Goal: Information Seeking & Learning: Learn about a topic

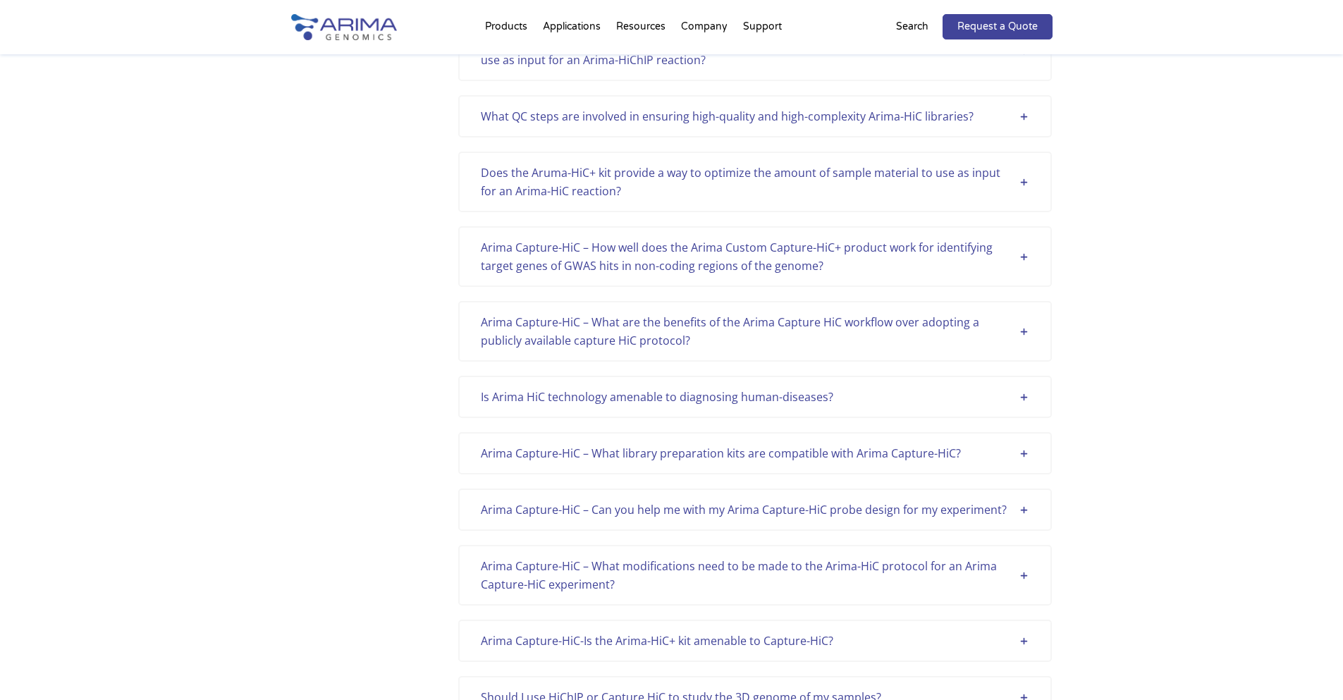
scroll to position [1785, 0]
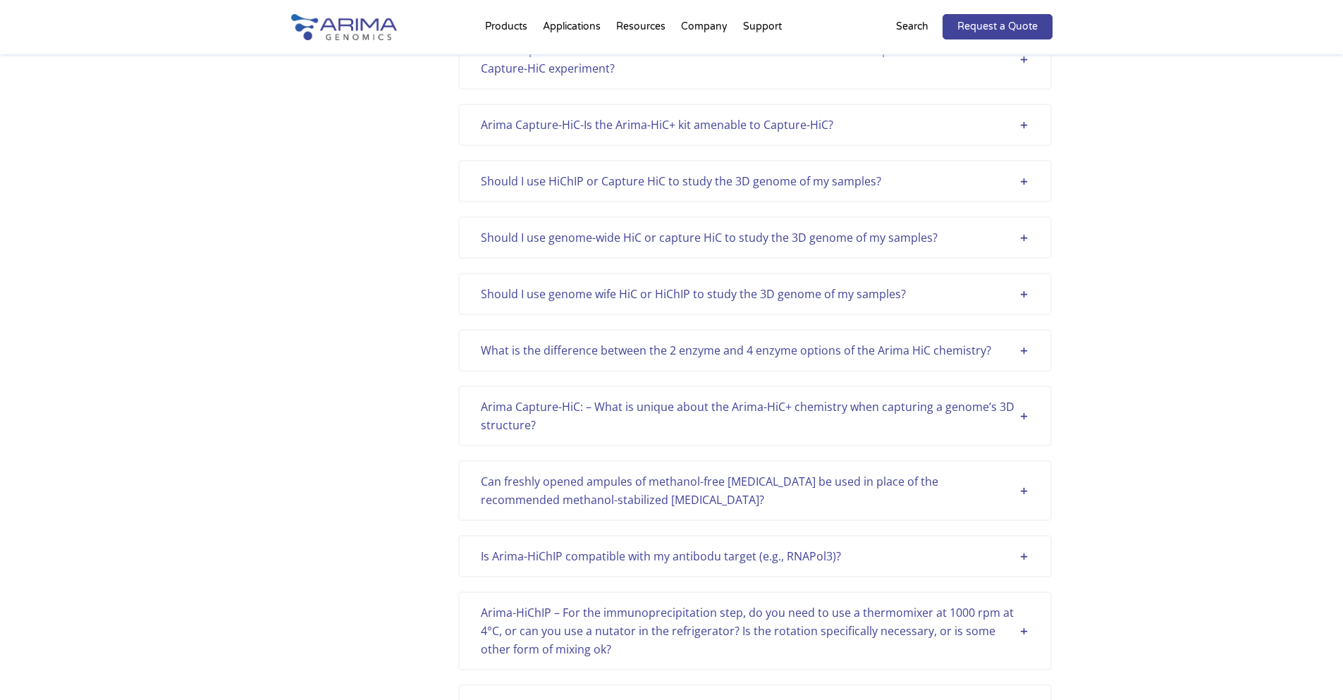
click at [791, 353] on div "What is the difference between the 2 enzyme and 4 enzyme options of the Arima H…" at bounding box center [755, 350] width 548 height 18
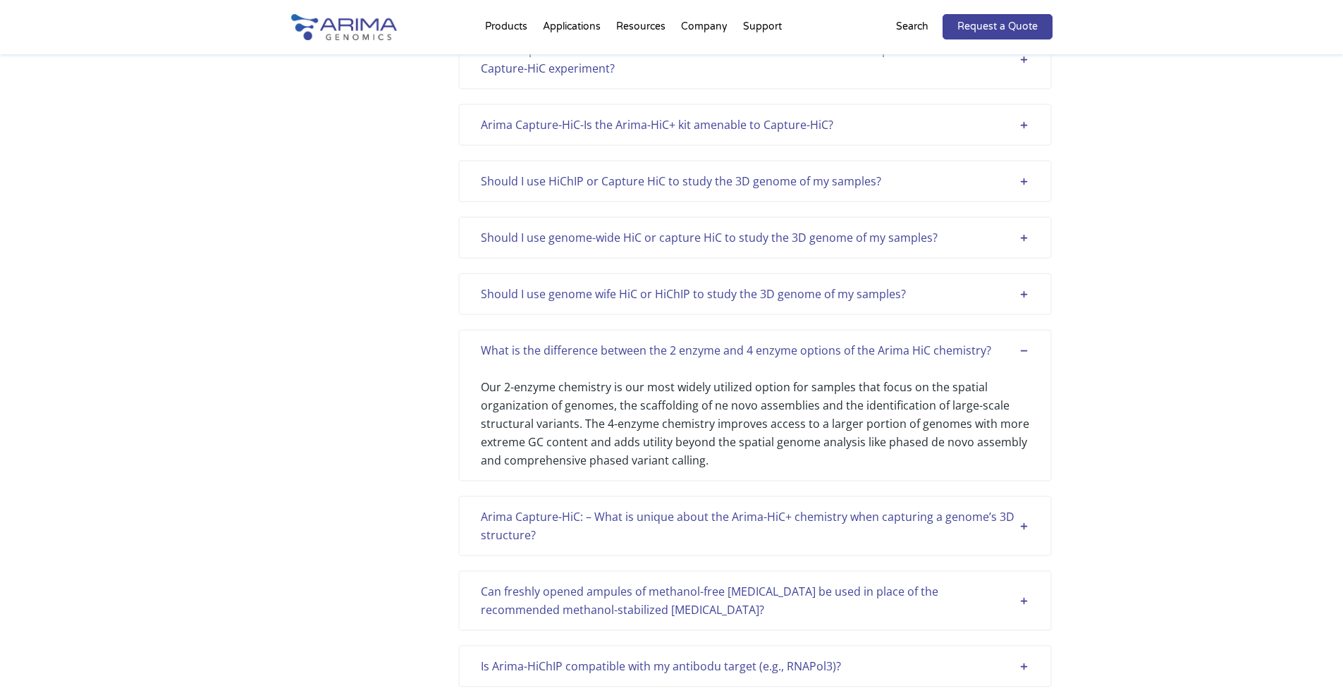
click at [804, 521] on div "Arima Capture-HiC: – What is unique about the Arima-HiC+ chemistry when capturi…" at bounding box center [755, 526] width 548 height 37
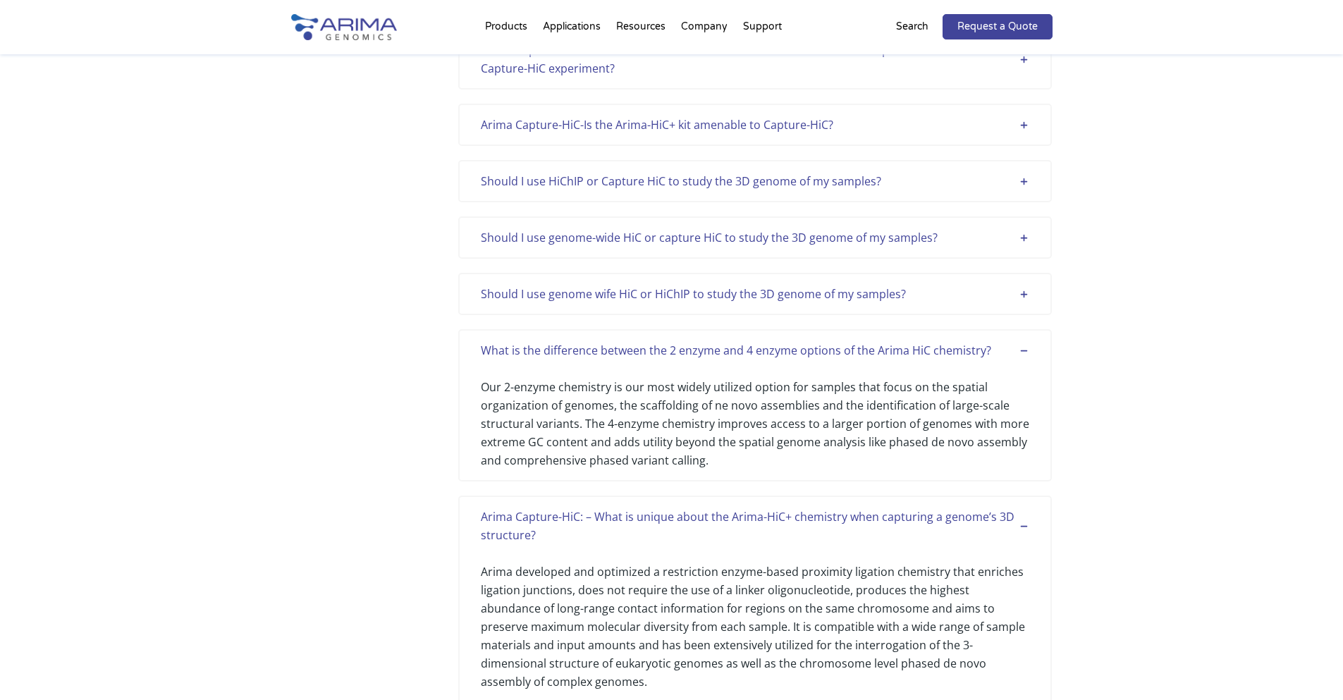
scroll to position [3850, 0]
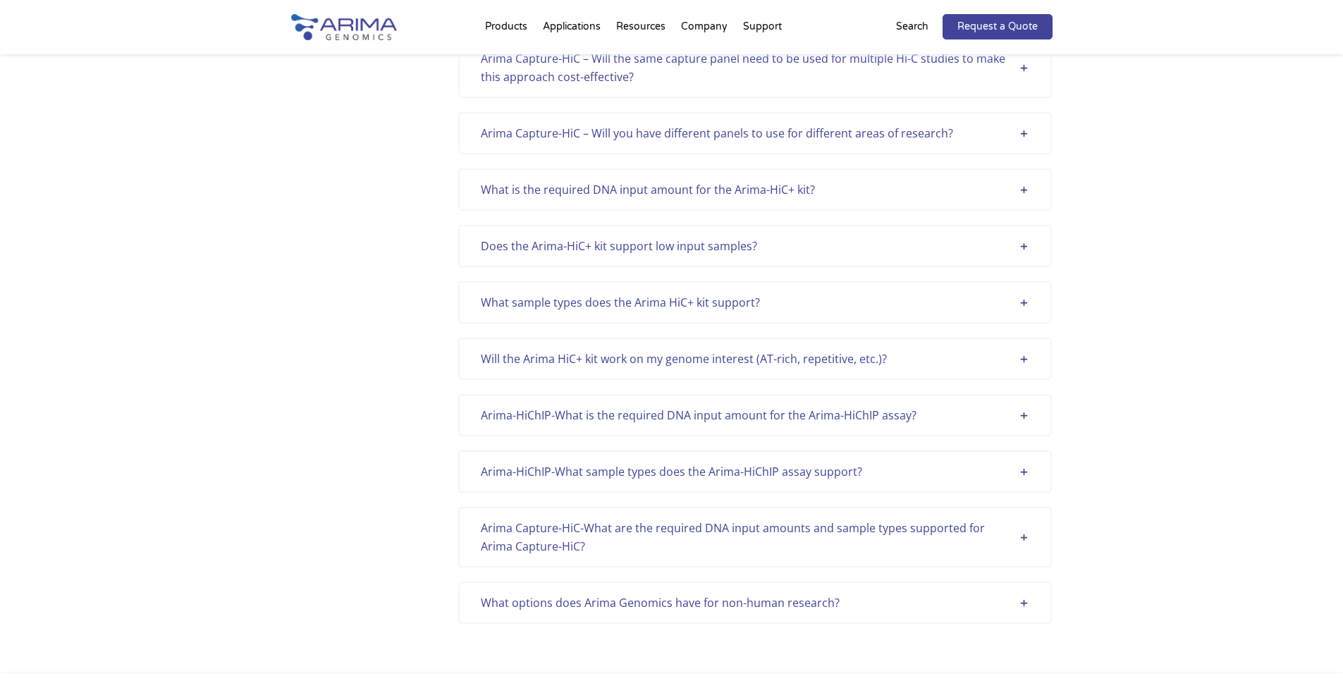
click at [648, 594] on div "What options does Arima Genomics have for non-human research?" at bounding box center [755, 603] width 548 height 18
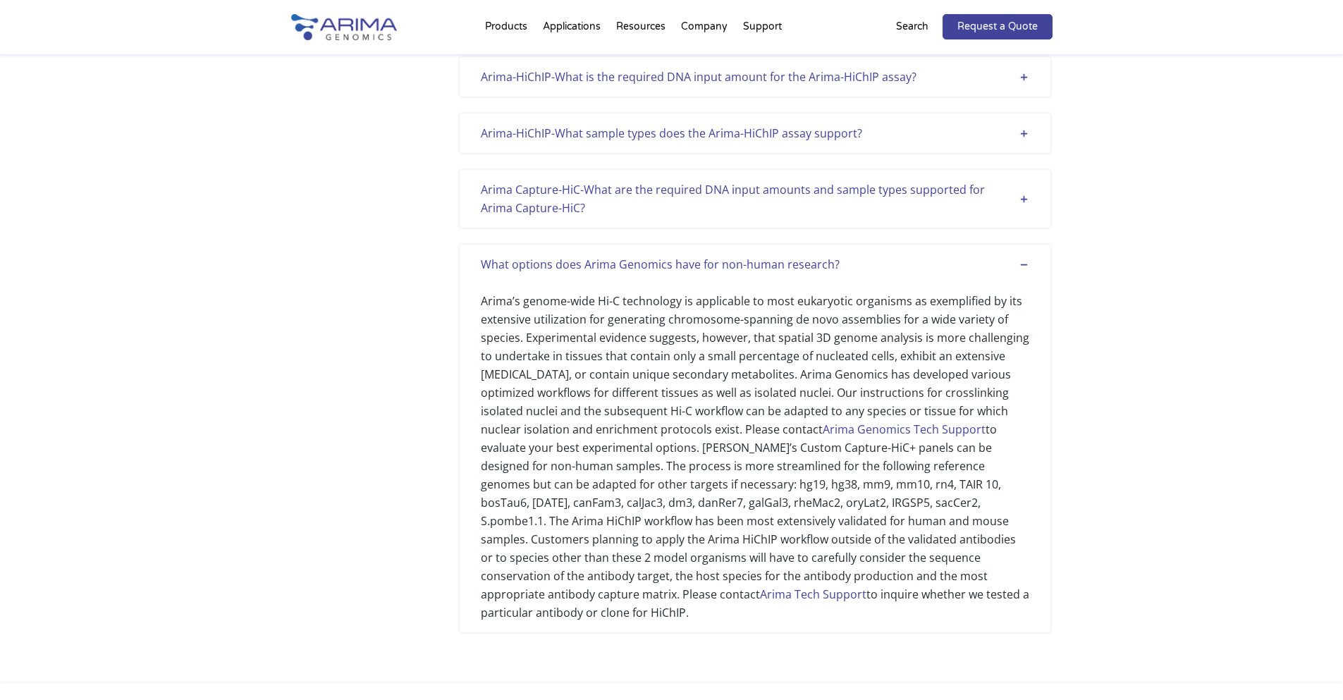
scroll to position [595, 0]
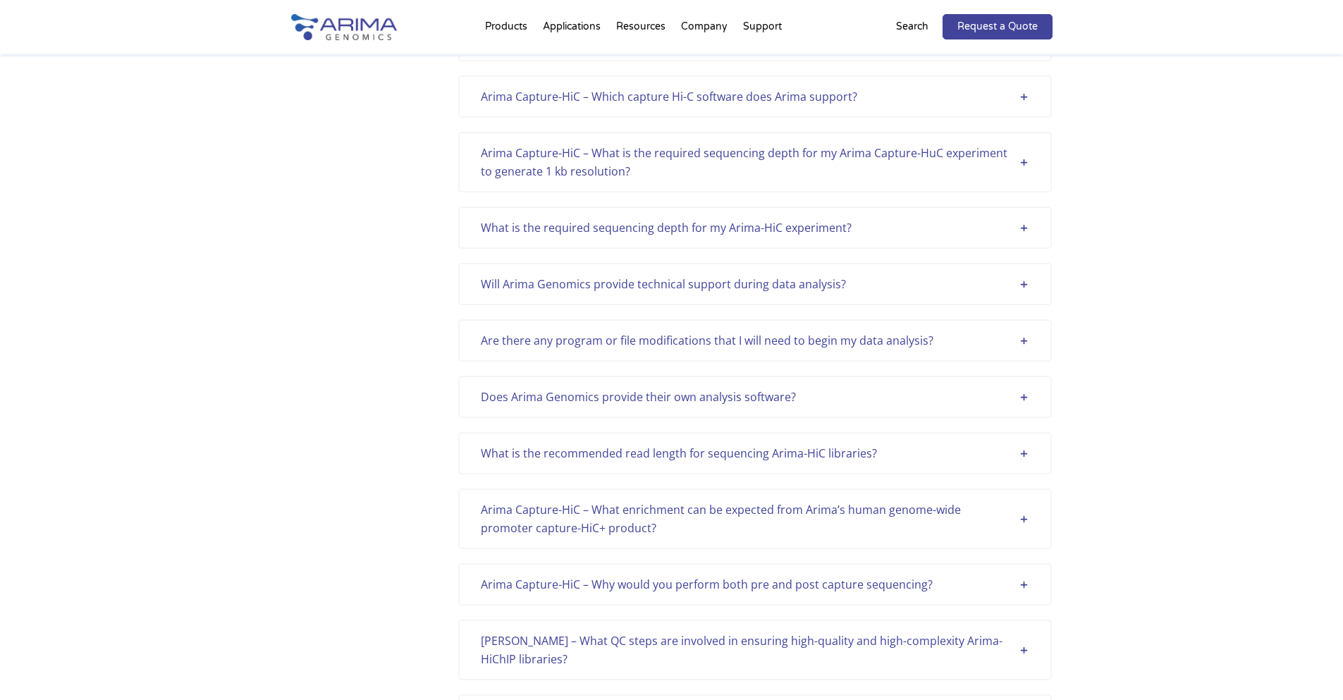
click at [793, 102] on div "Arima Capture-HiC – Which capture Hi-C software does Arima support?" at bounding box center [755, 96] width 548 height 18
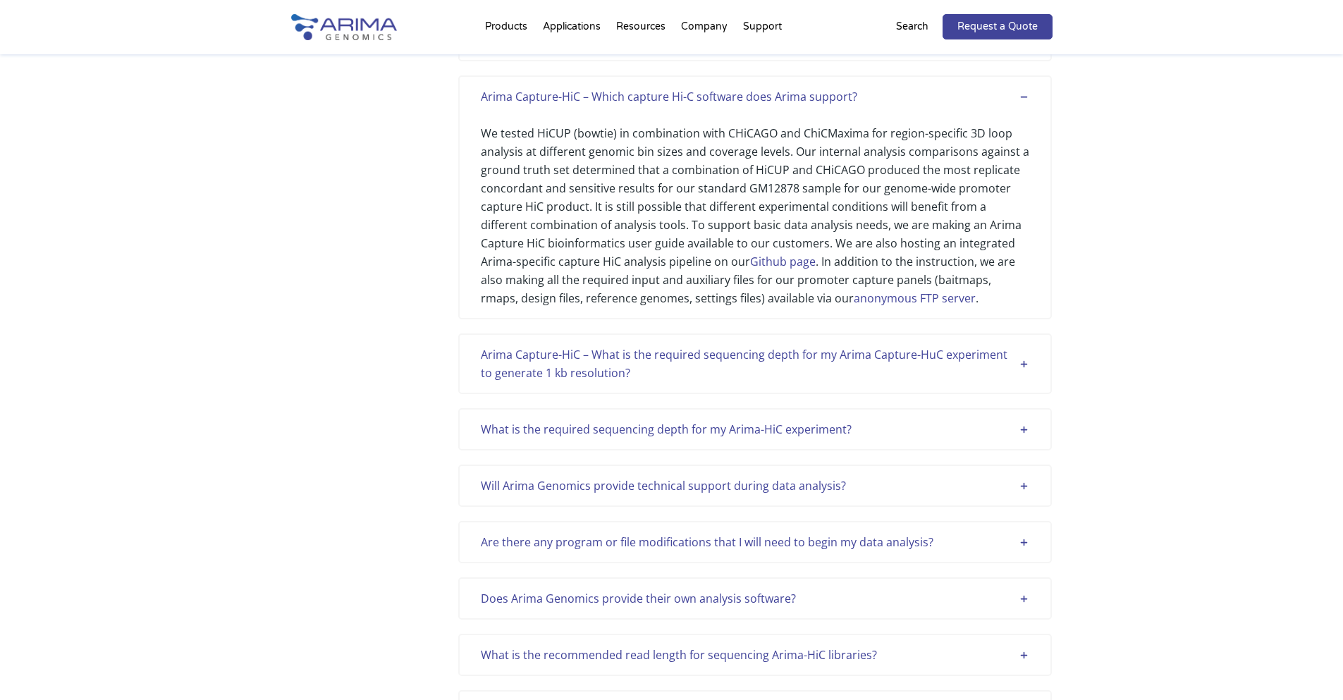
click at [792, 356] on div "Arima Capture-HiC – What is the required sequencing depth for my Arima Capture-…" at bounding box center [755, 363] width 548 height 37
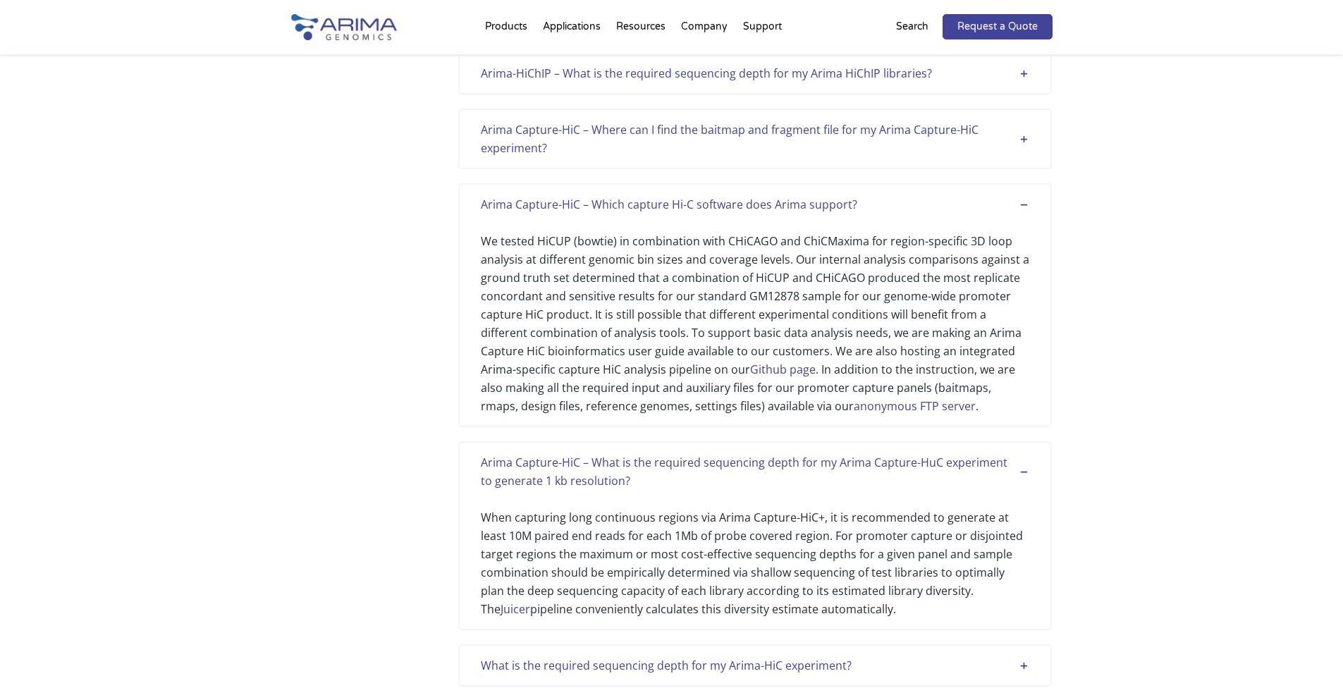
scroll to position [482, 0]
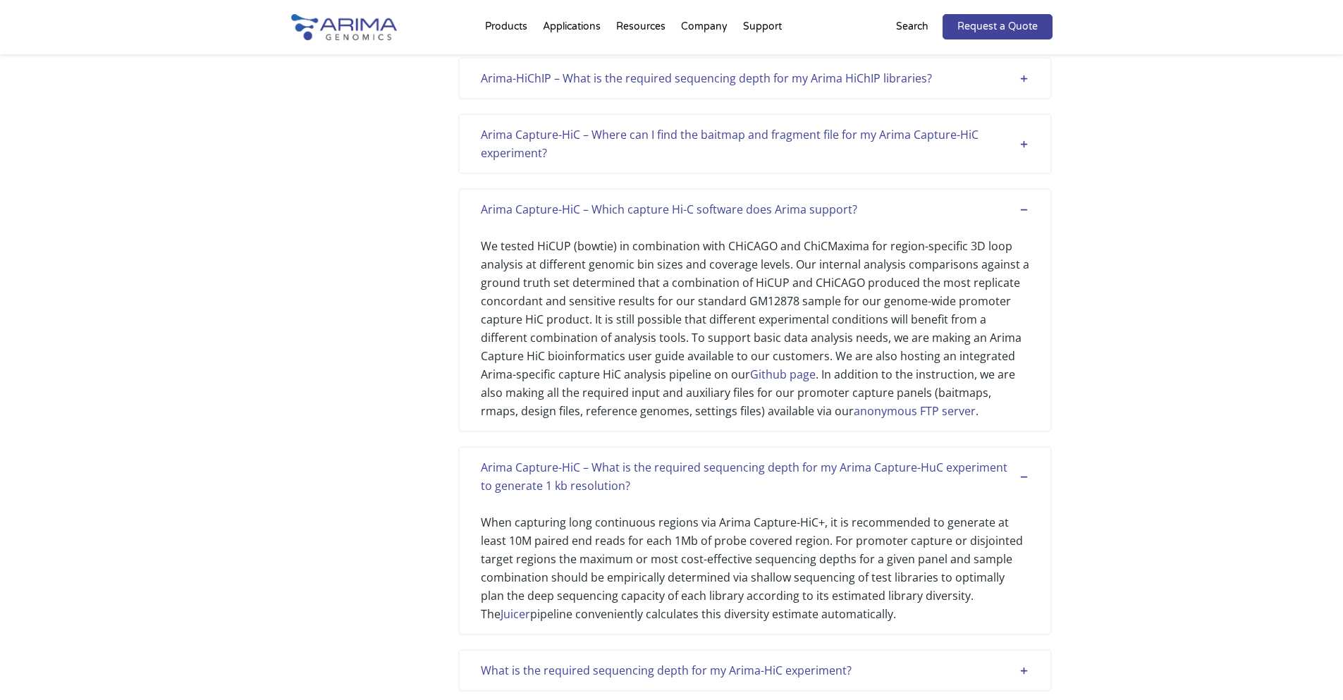
click at [763, 141] on div "Arima Capture-HiC – Where can I find the baitmap and fragment file for my Arima…" at bounding box center [755, 143] width 548 height 37
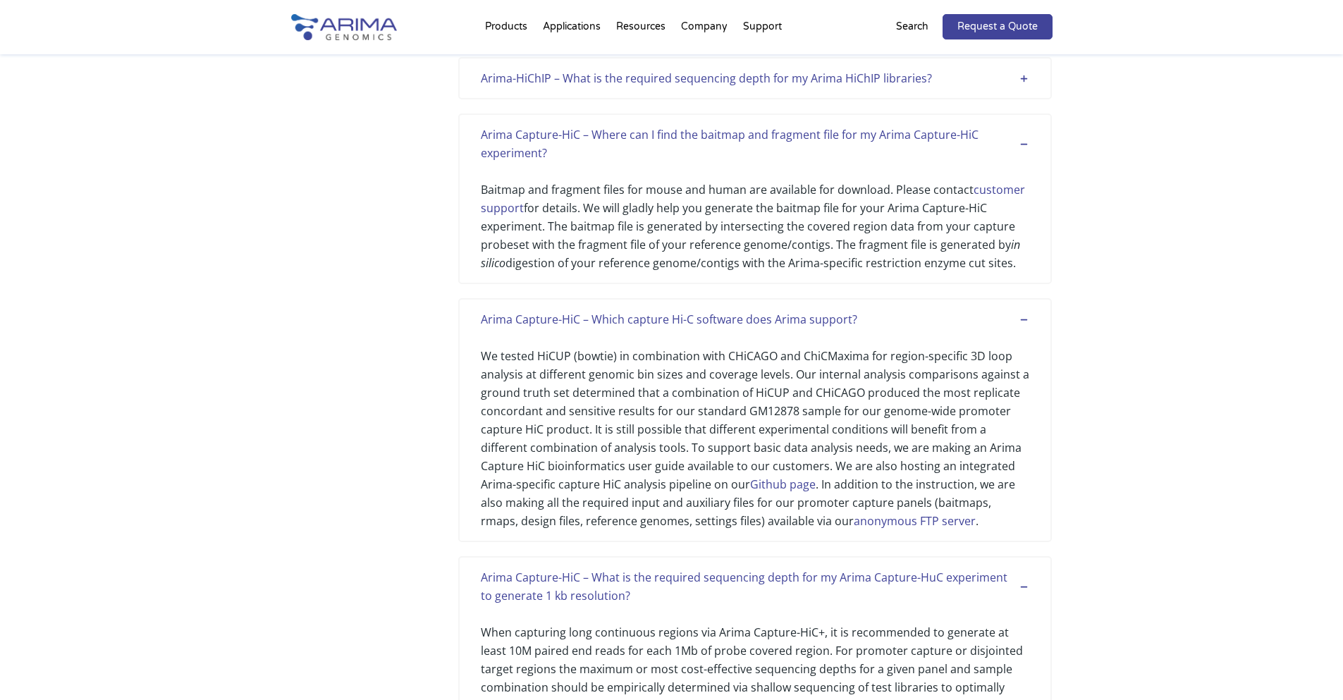
click at [979, 194] on link "customer support" at bounding box center [753, 199] width 544 height 34
click at [966, 85] on div "Arima-HiChIP – What is the required sequencing depth for my Arima HiChIP librar…" at bounding box center [755, 78] width 548 height 18
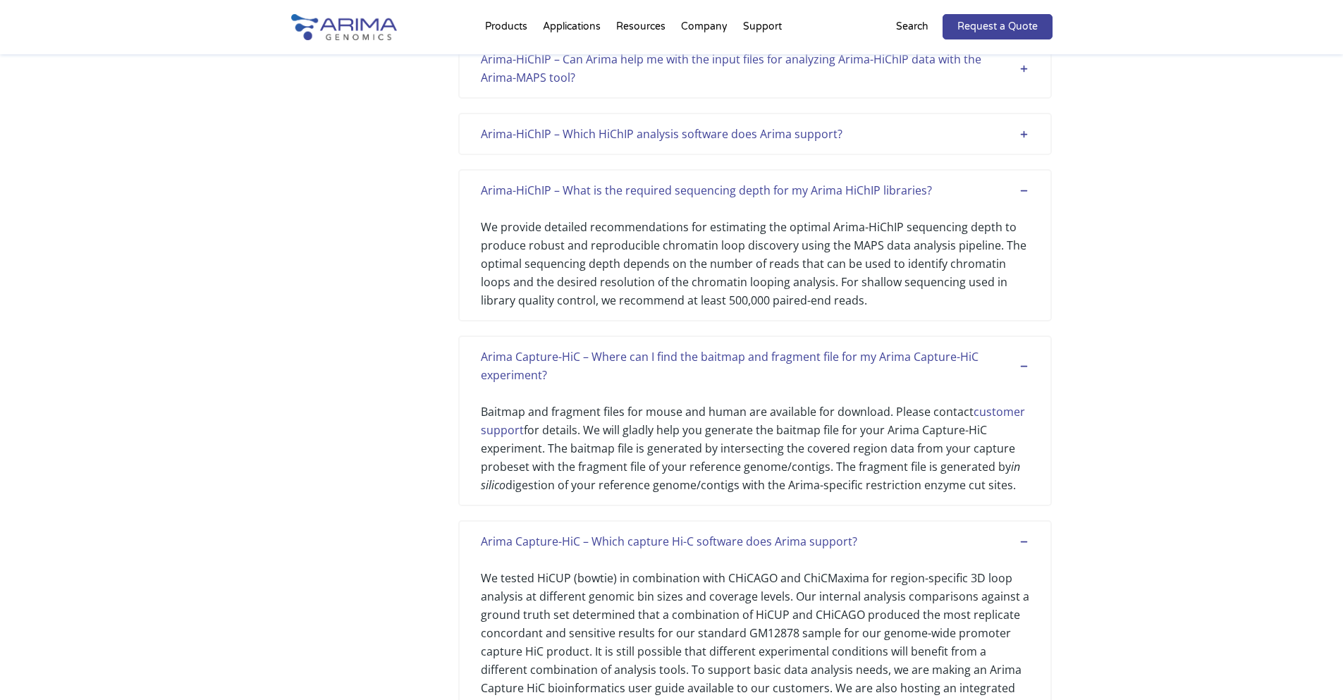
scroll to position [369, 0]
click at [859, 141] on div "Arima-HiChIP – Which HiChIP analysis software does Arima support?" at bounding box center [755, 134] width 548 height 18
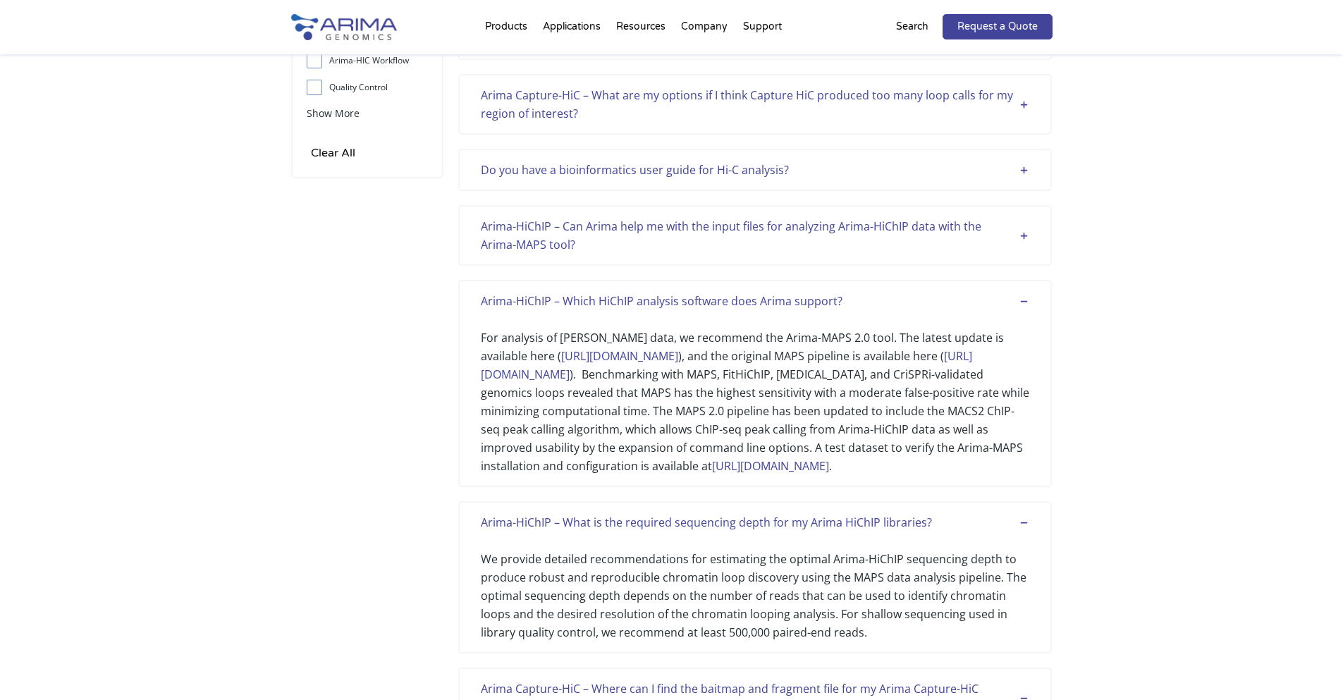
scroll to position [200, 0]
click at [815, 233] on div "Arima-HiChIP – Can Arima help me with the input files for analyzing Arima-HiChI…" at bounding box center [755, 238] width 548 height 37
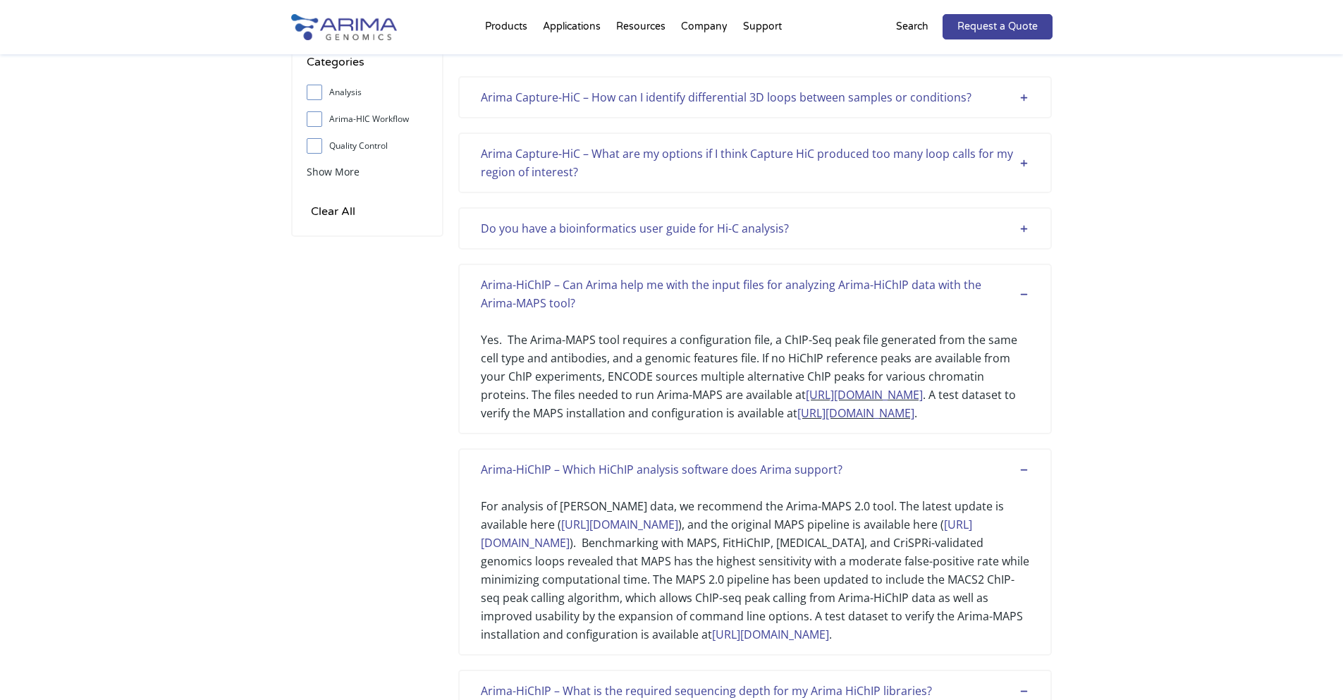
scroll to position [144, 0]
click at [786, 230] on div "Do you have a bioinformatics user guide for Hi-C analysis?" at bounding box center [755, 229] width 548 height 18
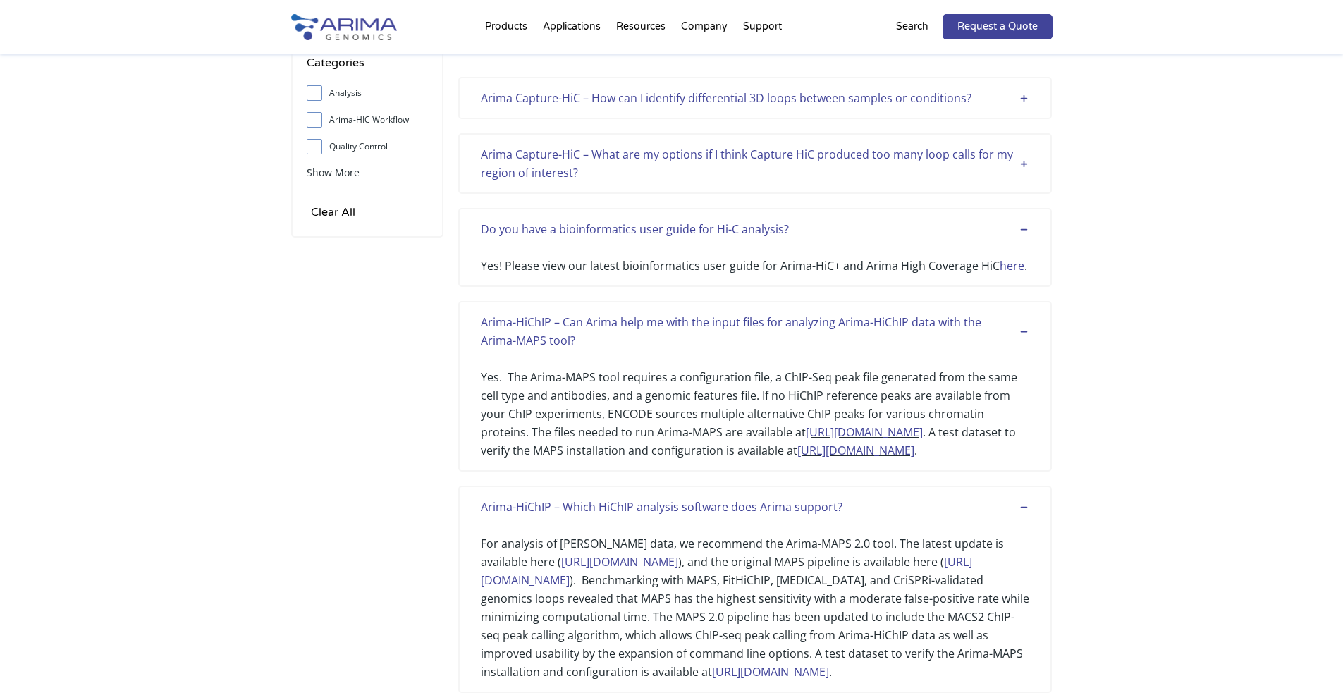
click at [739, 160] on div "Arima Capture-HiC – What are my options if I think Capture HiC produced too man…" at bounding box center [755, 163] width 548 height 37
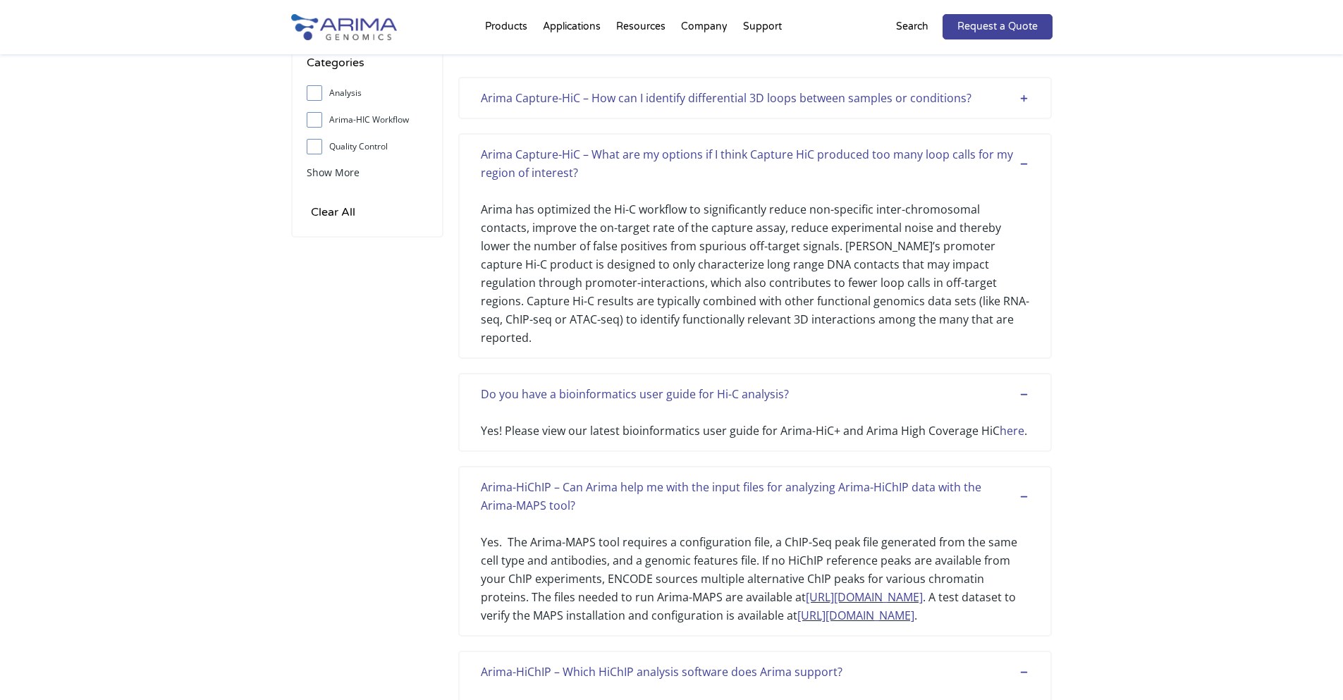
click at [716, 113] on div "Arima Capture-HiC – How can I identify differential 3D loops between samples or…" at bounding box center [755, 98] width 594 height 42
click at [719, 109] on div "Arima Capture-HiC – How can I identify differential 3D loops between samples or…" at bounding box center [755, 98] width 594 height 42
click at [720, 104] on div "Arima Capture-HiC – How can I identify differential 3D loops between samples or…" at bounding box center [755, 98] width 548 height 18
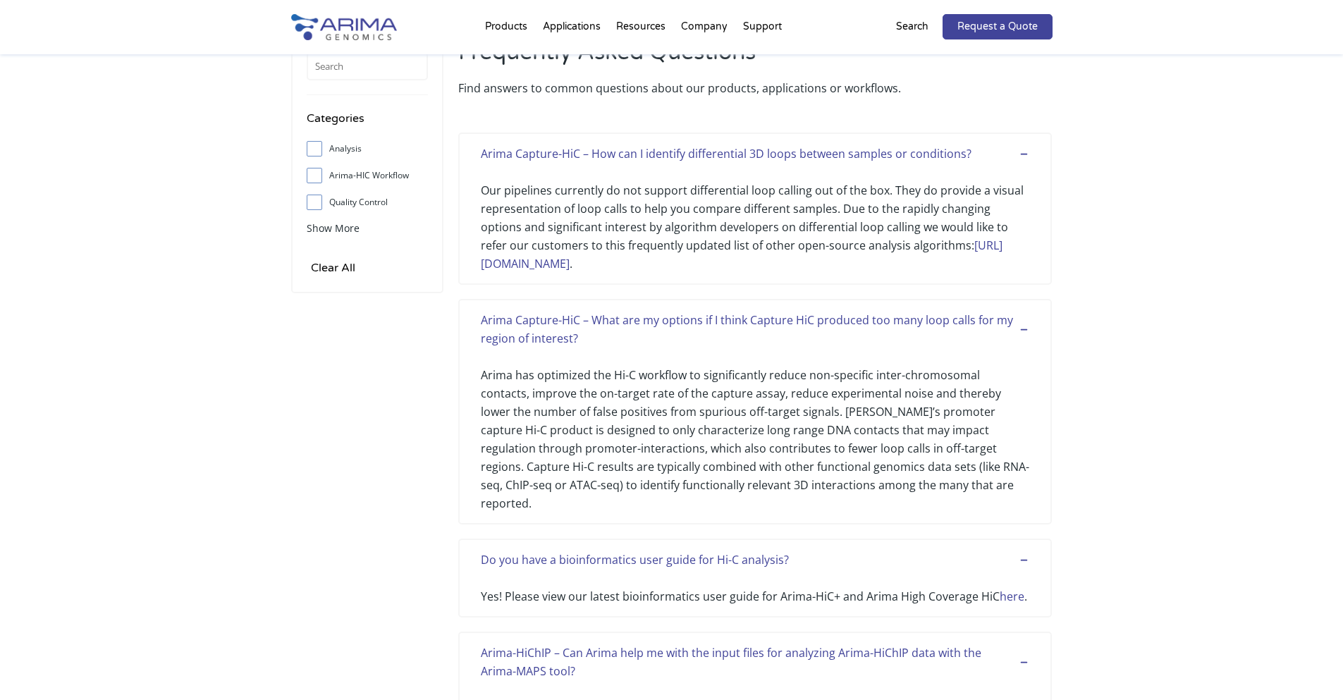
scroll to position [87, 0]
